Goal: Task Accomplishment & Management: Complete application form

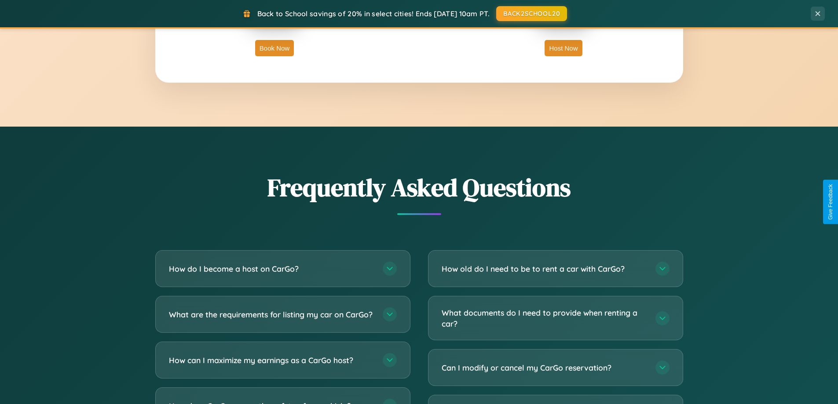
scroll to position [1692, 0]
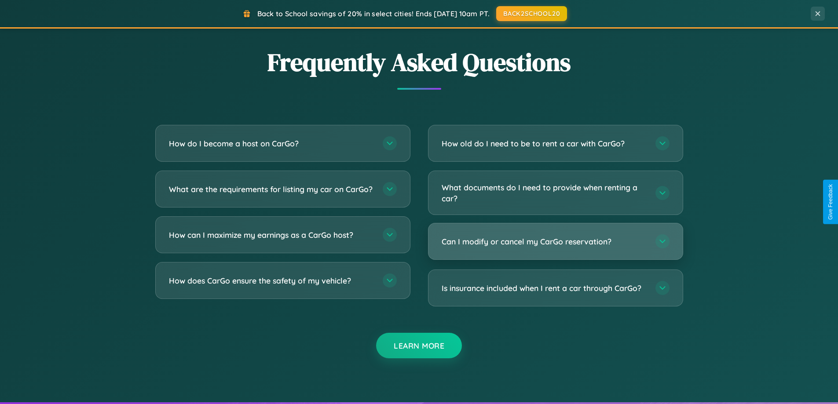
click at [555, 242] on h3 "Can I modify or cancel my CarGo reservation?" at bounding box center [544, 241] width 205 height 11
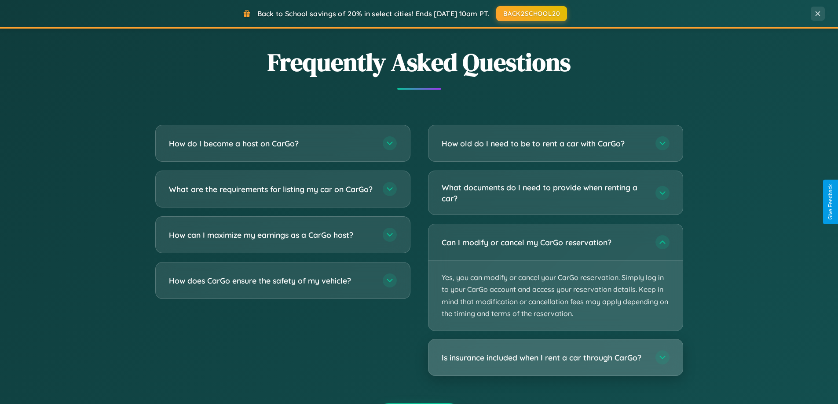
click at [555, 358] on h3 "Is insurance included when I rent a car through CarGo?" at bounding box center [544, 357] width 205 height 11
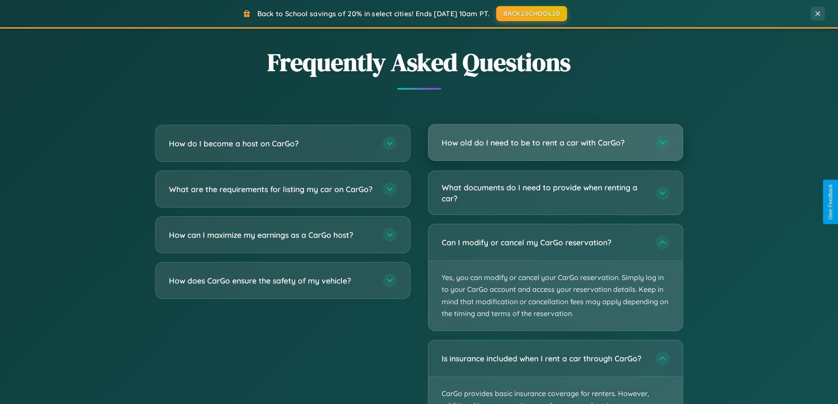
click at [555, 143] on h3 "How old do I need to be to rent a car with CarGo?" at bounding box center [544, 142] width 205 height 11
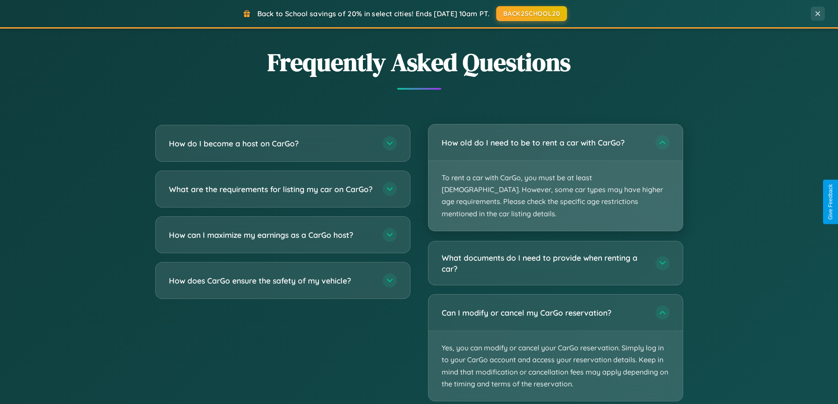
click at [555, 172] on p "To rent a car with CarGo, you must be at least [DEMOGRAPHIC_DATA]. However, som…" at bounding box center [555, 196] width 254 height 70
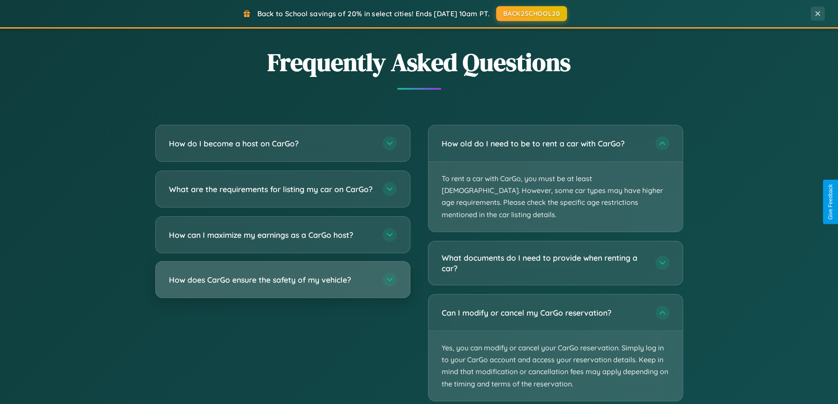
click at [282, 285] on h3 "How does CarGo ensure the safety of my vehicle?" at bounding box center [271, 279] width 205 height 11
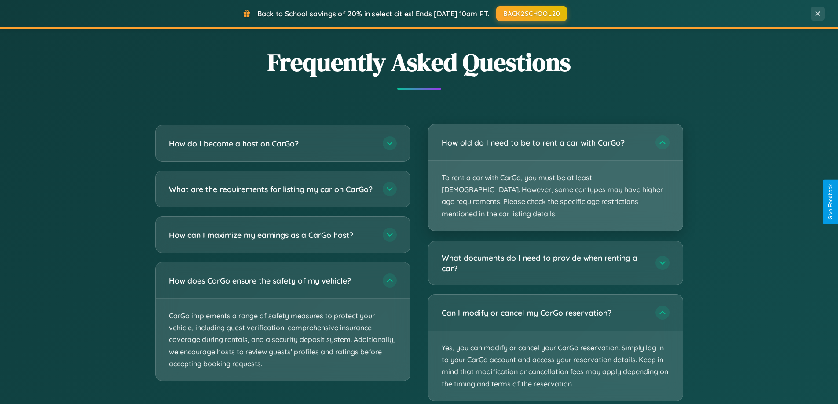
click at [555, 172] on p "To rent a car with CarGo, you must be at least [DEMOGRAPHIC_DATA]. However, som…" at bounding box center [555, 196] width 254 height 70
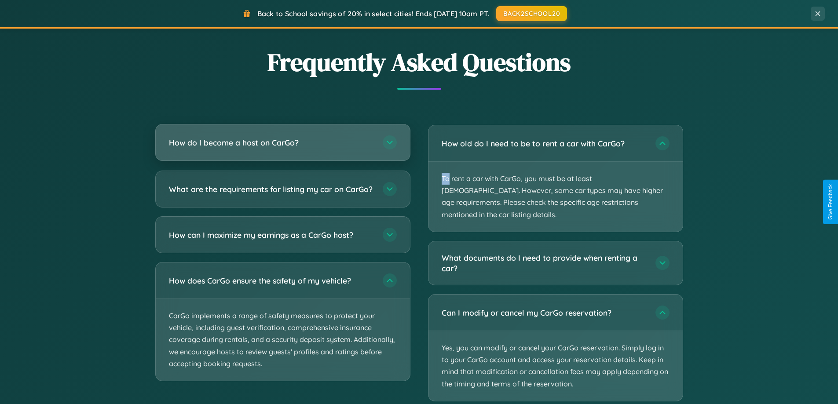
click at [282, 142] on h3 "How do I become a host on CarGo?" at bounding box center [271, 142] width 205 height 11
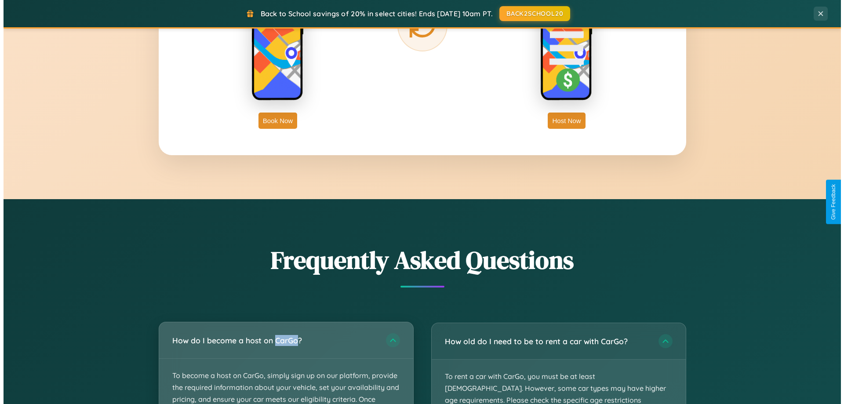
scroll to position [0, 0]
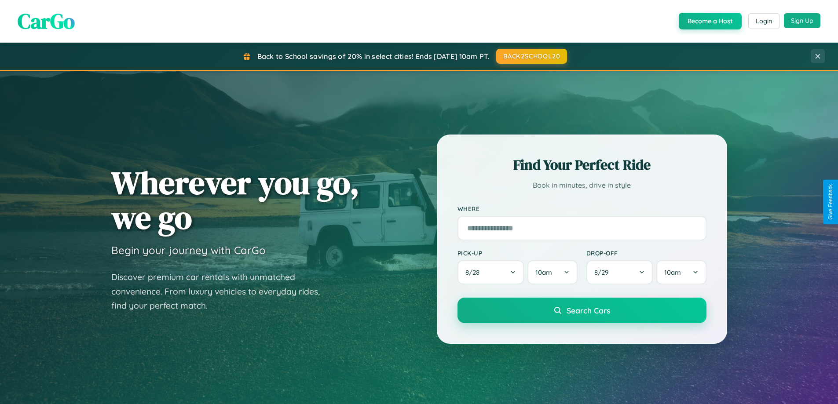
click at [802, 21] on button "Sign Up" at bounding box center [802, 20] width 37 height 15
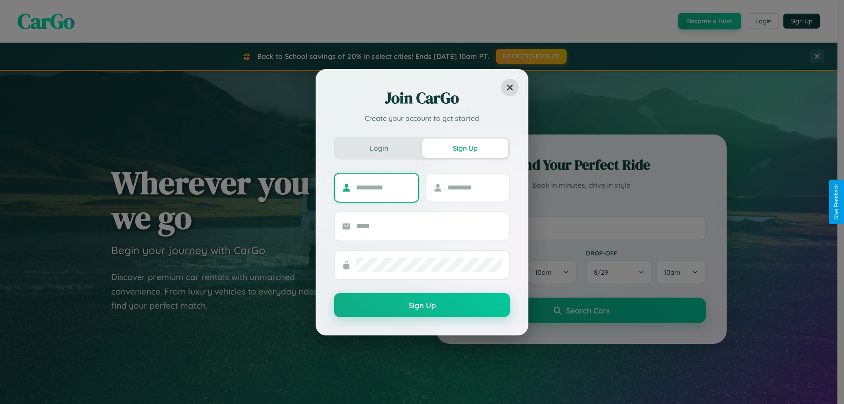
click at [383, 187] on input "text" at bounding box center [383, 188] width 55 height 14
type input "********"
click at [475, 187] on input "text" at bounding box center [475, 188] width 55 height 14
type input "****"
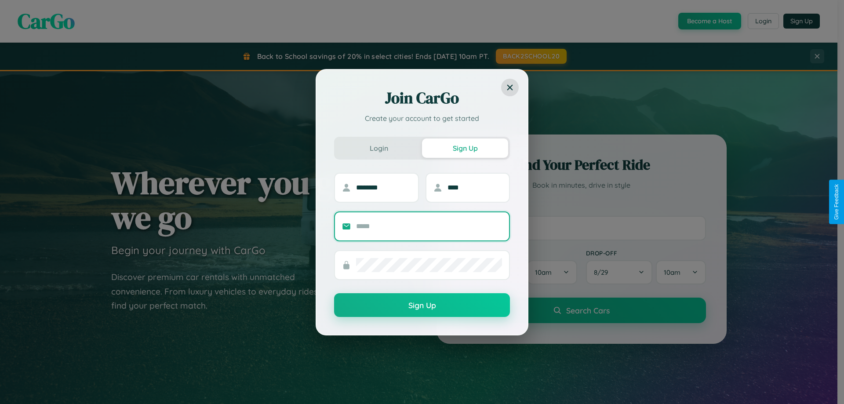
click at [429, 226] on input "text" at bounding box center [429, 226] width 146 height 14
type input "**********"
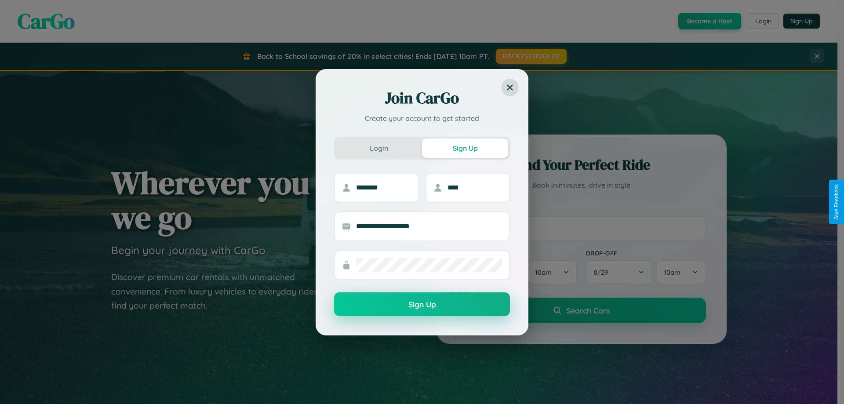
click at [422, 305] on button "Sign Up" at bounding box center [422, 304] width 176 height 24
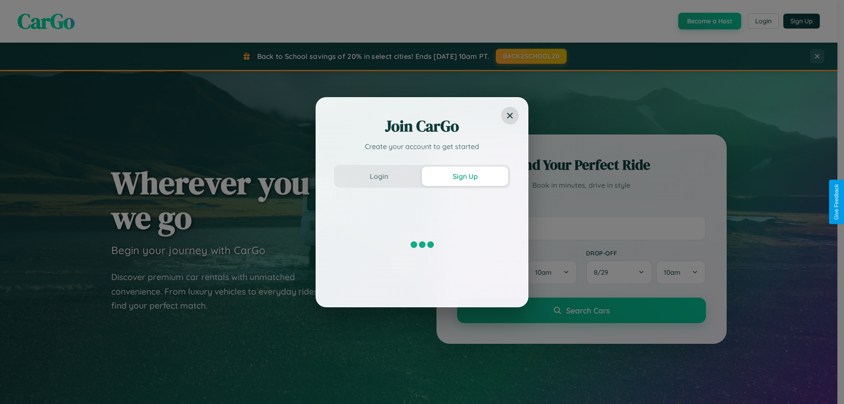
scroll to position [379, 0]
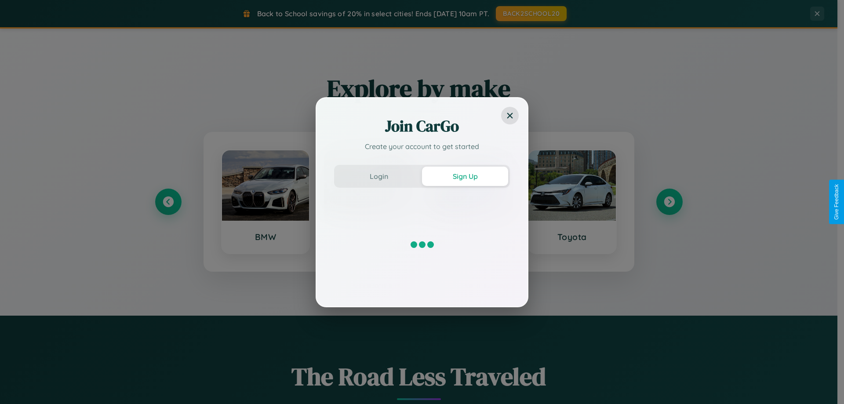
click at [669, 202] on div "Join CarGo Create your account to get started Login Sign Up" at bounding box center [422, 202] width 844 height 404
click at [168, 202] on div "Join CarGo Create your account to get started Login Sign Up" at bounding box center [422, 202] width 844 height 404
click at [669, 202] on div "Join CarGo Create your account to get started Login Sign Up" at bounding box center [422, 202] width 844 height 404
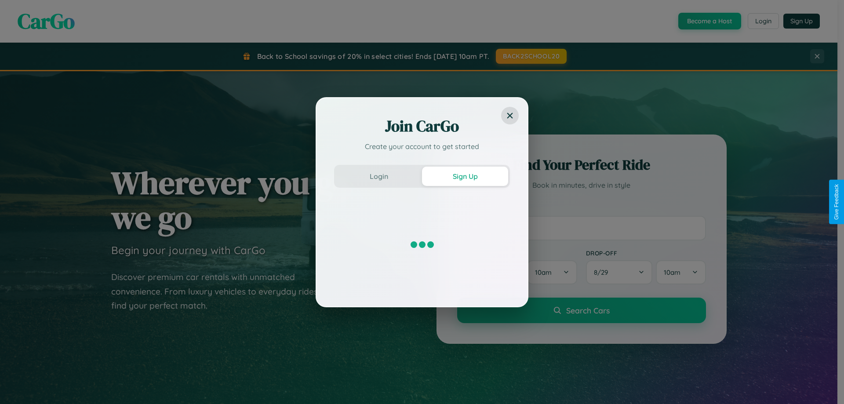
click at [709, 21] on div "Join CarGo Create your account to get started Login Sign Up" at bounding box center [422, 202] width 844 height 404
